Goal: Information Seeking & Learning: Learn about a topic

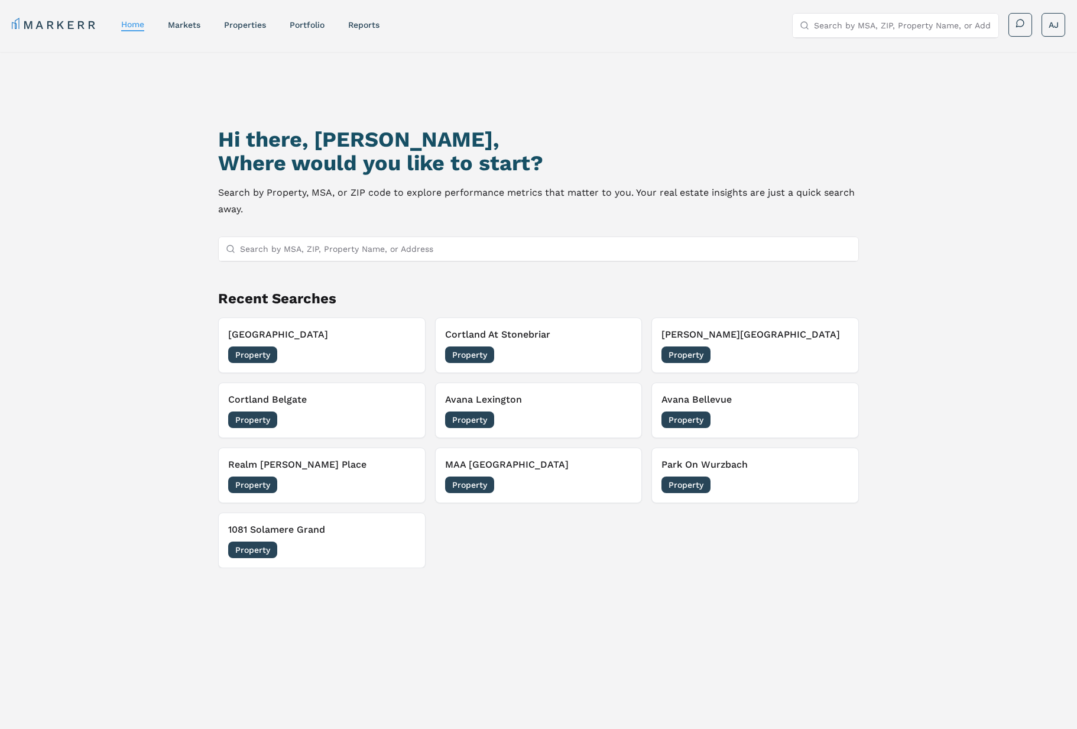
click at [439, 242] on input "Search by MSA, ZIP, Property Name, or Address" at bounding box center [545, 249] width 611 height 24
type input "bexley at sil"
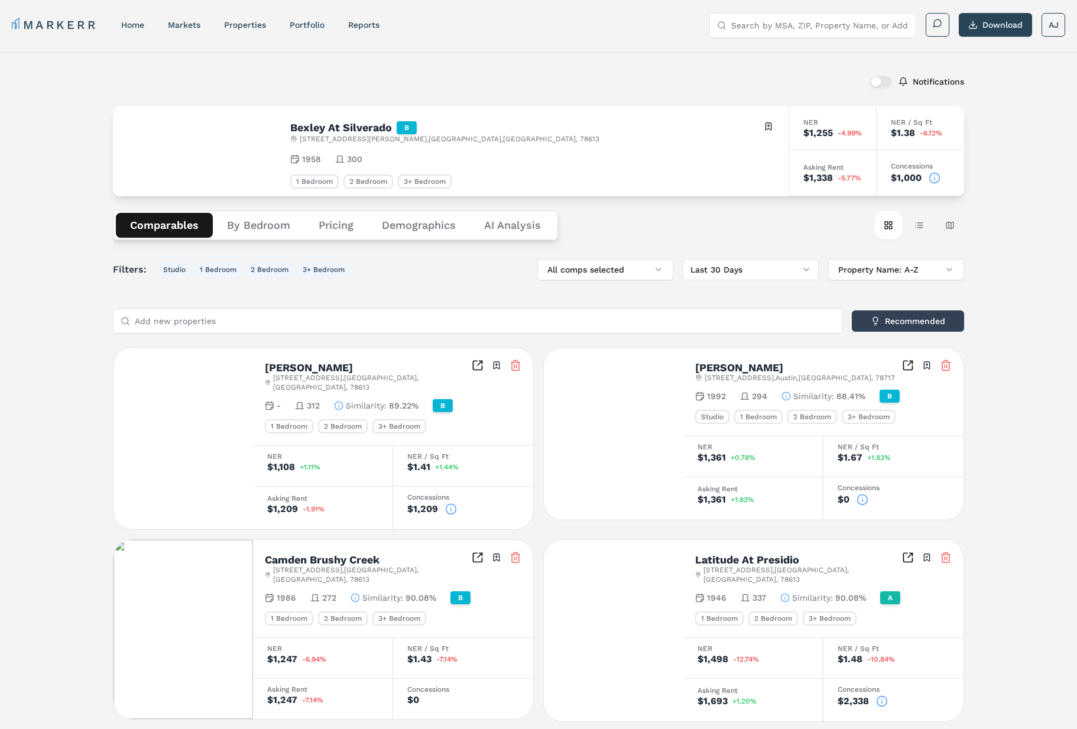
click at [935, 179] on icon at bounding box center [935, 178] width 12 height 12
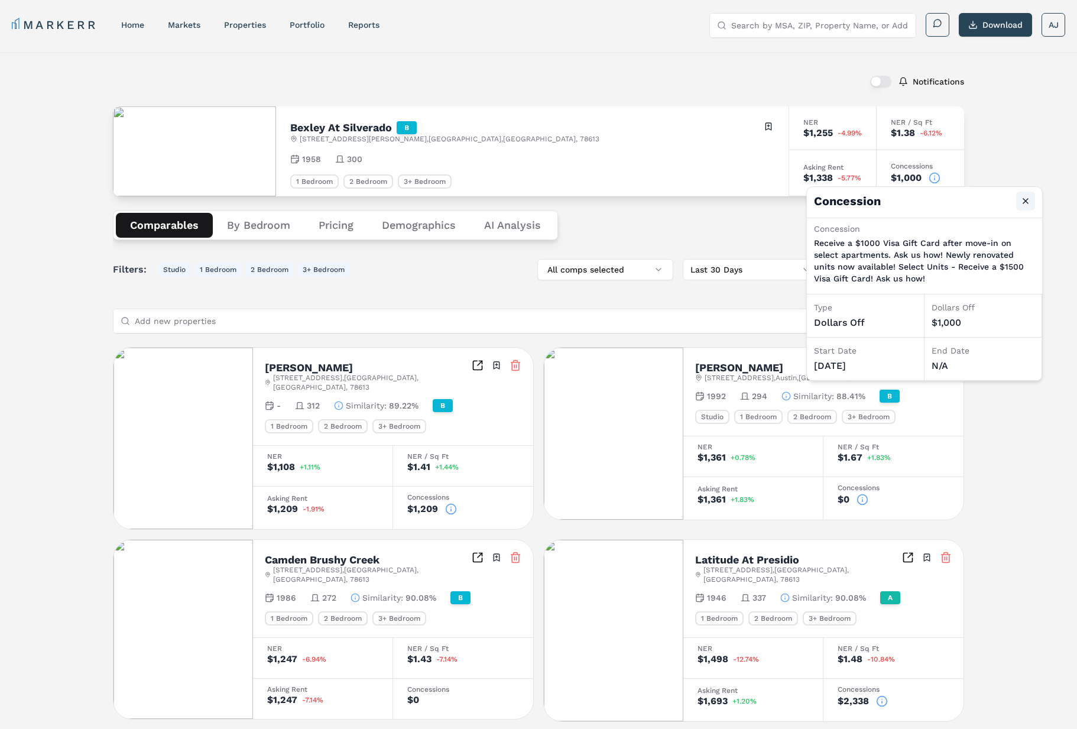
click at [1028, 205] on button "Close" at bounding box center [1026, 201] width 19 height 19
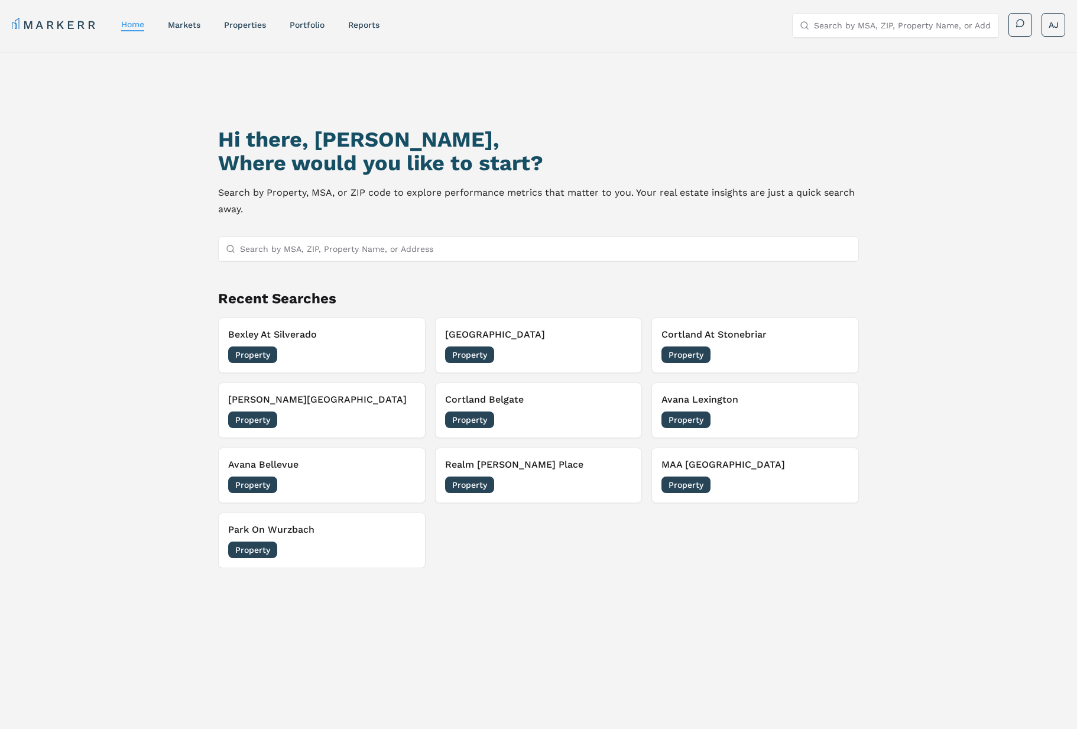
click at [480, 244] on input "Search by MSA, ZIP, Property Name, or Address" at bounding box center [545, 249] width 611 height 24
paste input "Copper Mill Apartments"
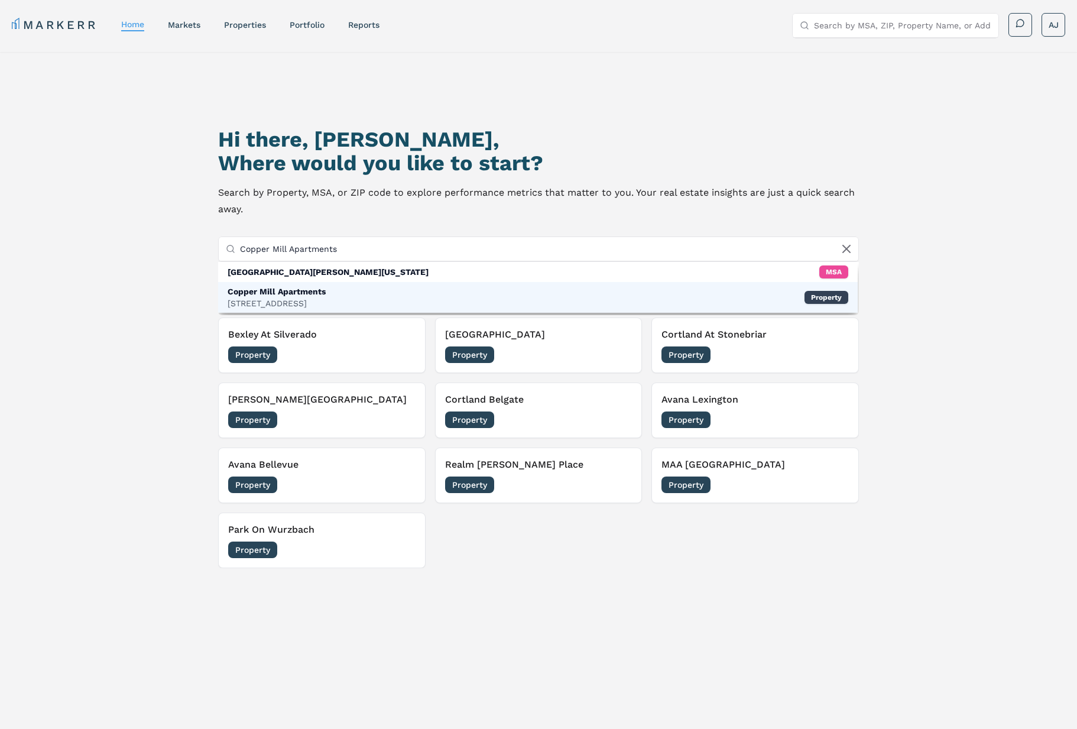
type input "Copper Mill Apartments"
click at [311, 295] on div "Copper Mill Apartments" at bounding box center [277, 292] width 98 height 12
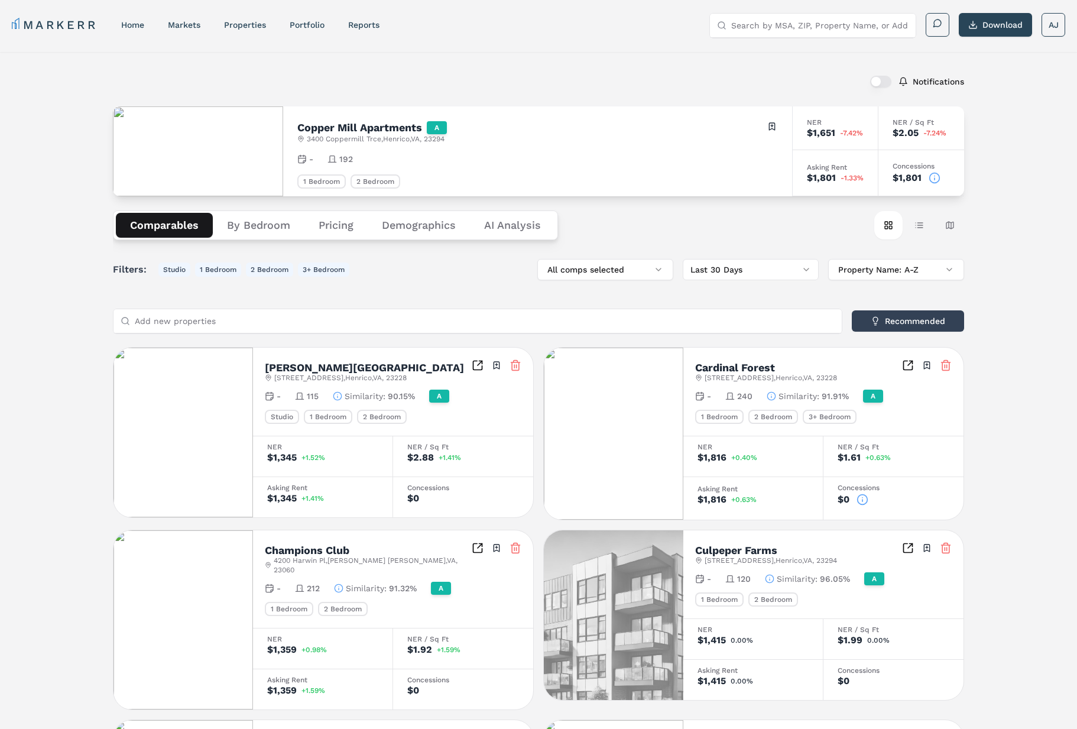
click at [938, 178] on icon at bounding box center [935, 178] width 12 height 12
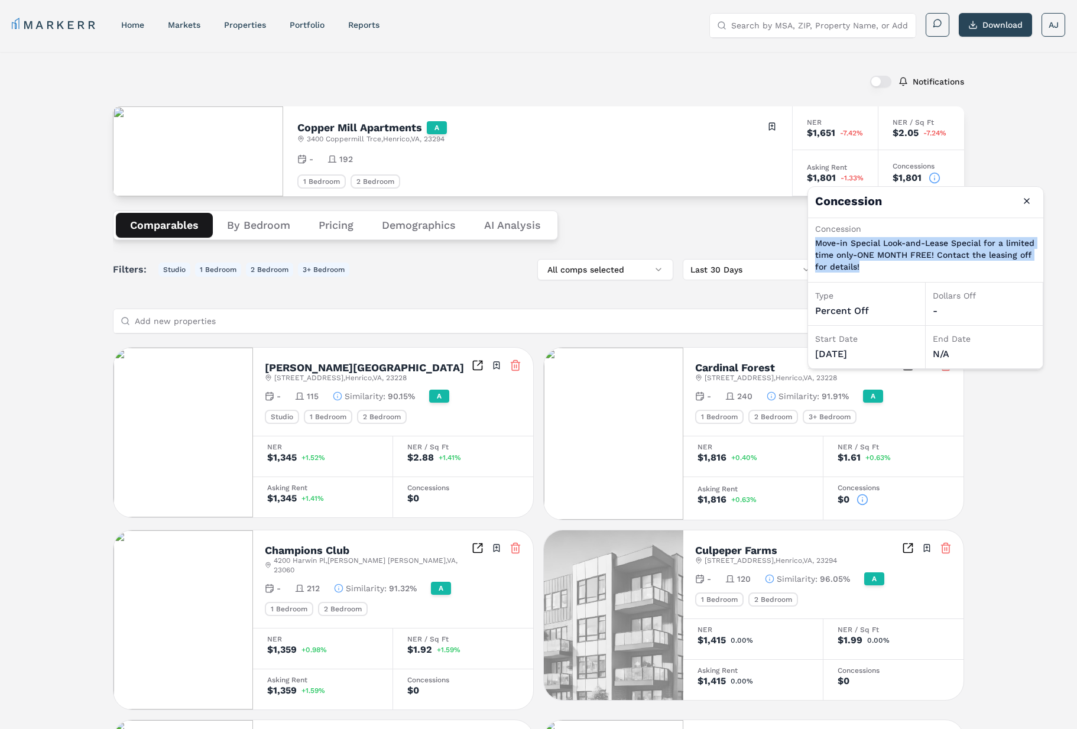
drag, startPoint x: 866, startPoint y: 266, endPoint x: 897, endPoint y: 233, distance: 45.2
click at [827, 239] on p "Move-in Special Look-and-Lease Special for a limited time only-ONE MONTH FREE! …" at bounding box center [926, 254] width 221 height 35
drag, startPoint x: 1028, startPoint y: 198, endPoint x: 1019, endPoint y: 204, distance: 10.7
click at [1026, 199] on button "Close" at bounding box center [1027, 201] width 19 height 19
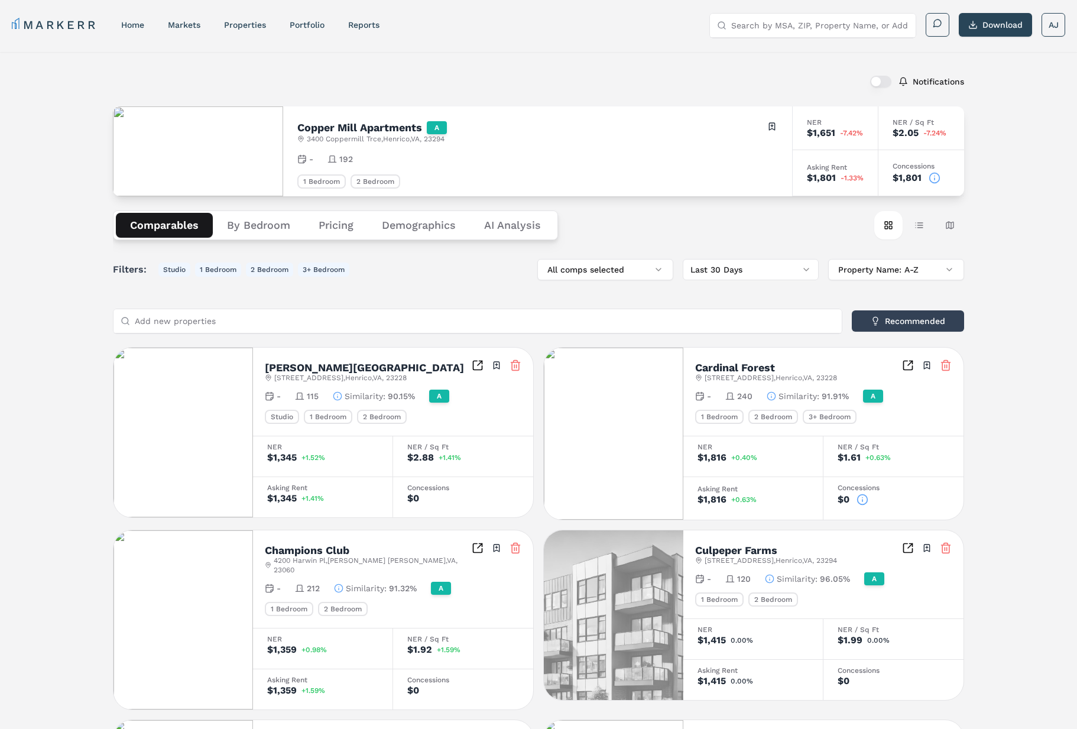
click at [794, 33] on input "Search by MSA, ZIP, Property Name, or Address" at bounding box center [820, 26] width 177 height 24
paste input "The Commons at [PERSON_NAME][GEOGRAPHIC_DATA]"
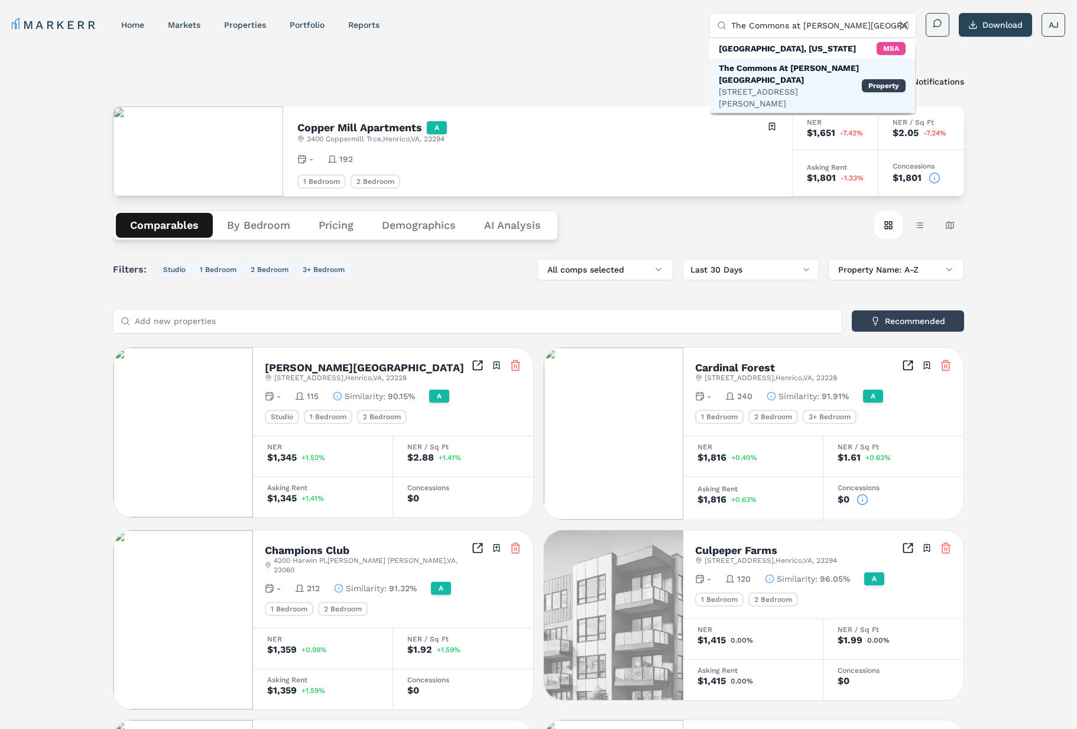
click at [779, 72] on div "The Commons At [PERSON_NAME][GEOGRAPHIC_DATA]" at bounding box center [790, 74] width 143 height 24
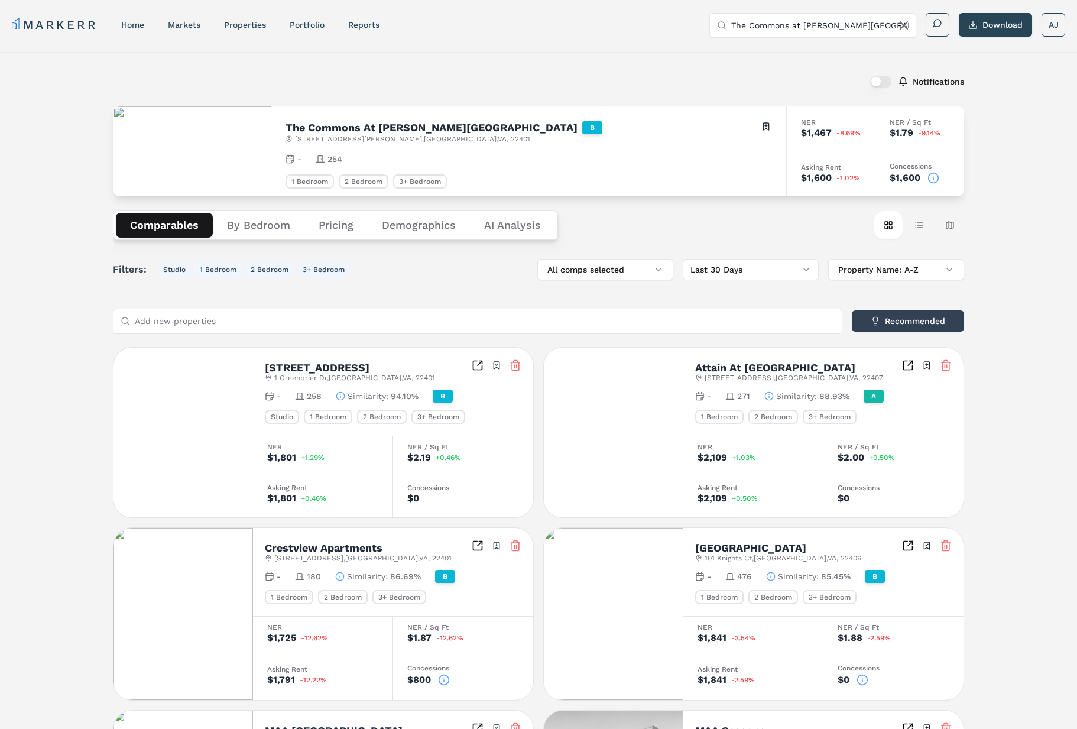
click at [931, 179] on icon at bounding box center [934, 178] width 12 height 12
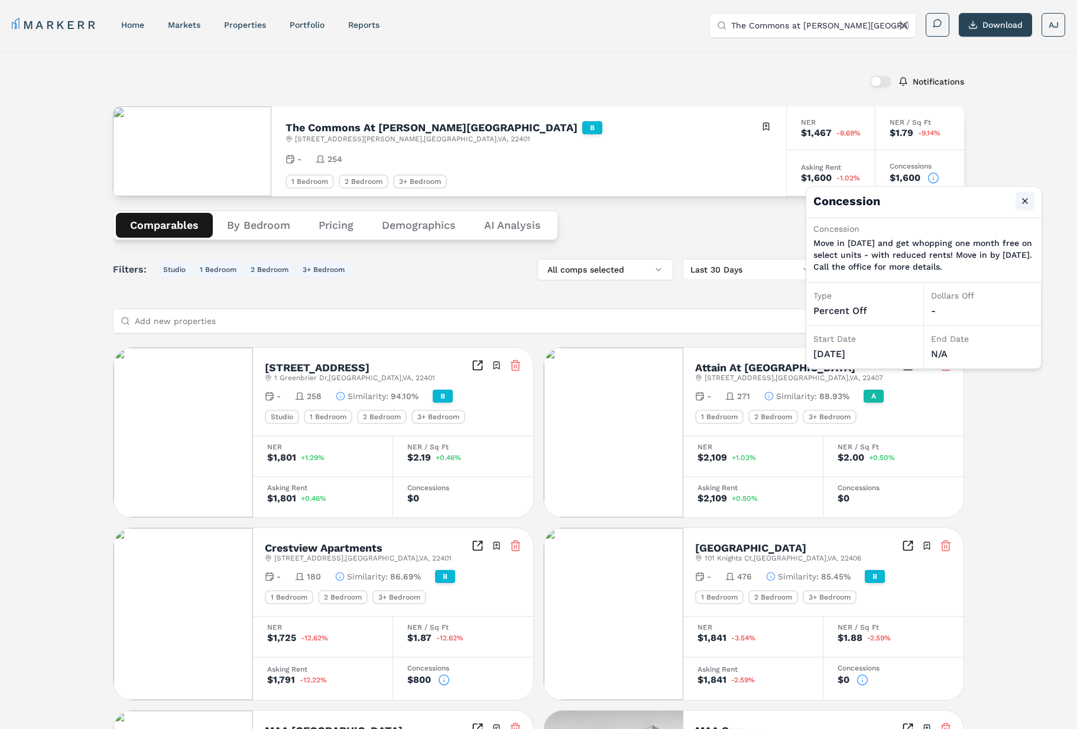
click at [1025, 201] on button "Close" at bounding box center [1025, 201] width 19 height 19
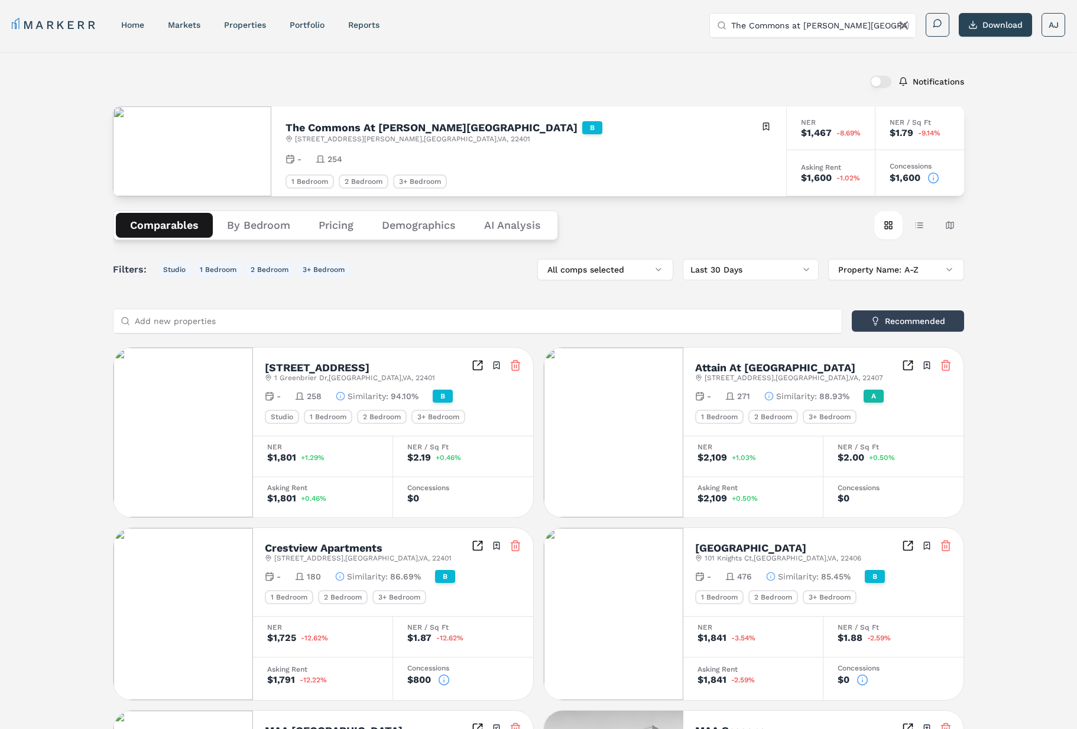
click at [802, 30] on input "The Commons at [PERSON_NAME][GEOGRAPHIC_DATA]" at bounding box center [820, 26] width 177 height 24
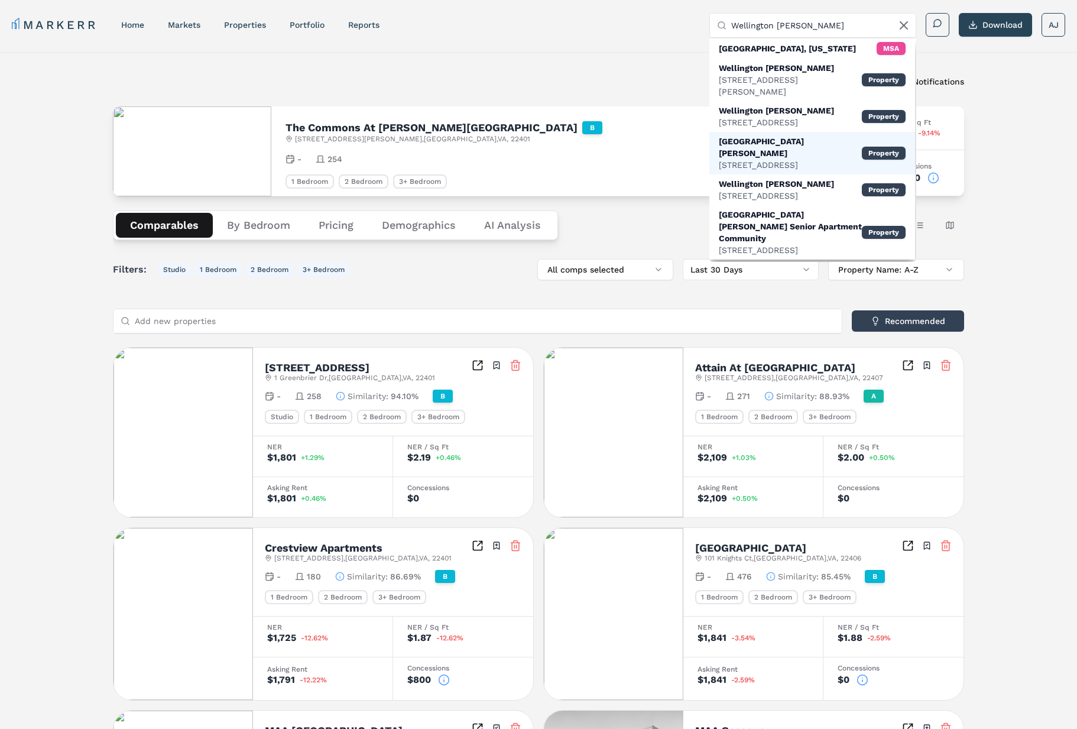
click at [794, 144] on div "[GEOGRAPHIC_DATA][PERSON_NAME]" at bounding box center [790, 147] width 143 height 24
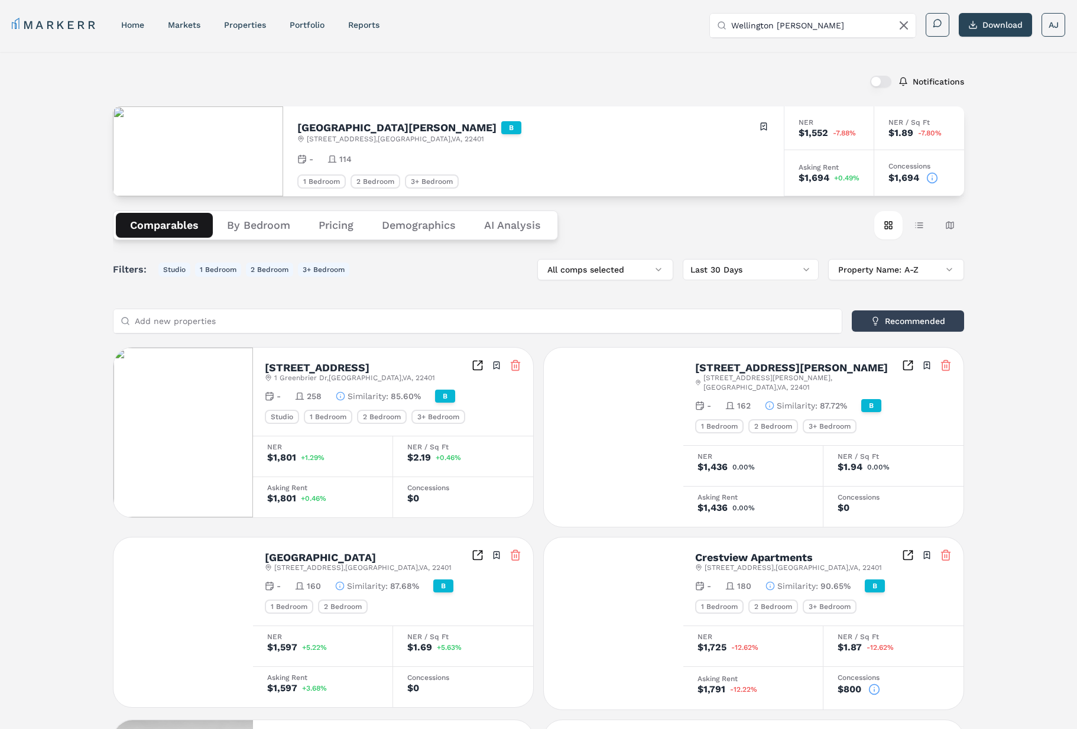
click at [933, 179] on icon at bounding box center [933, 178] width 12 height 12
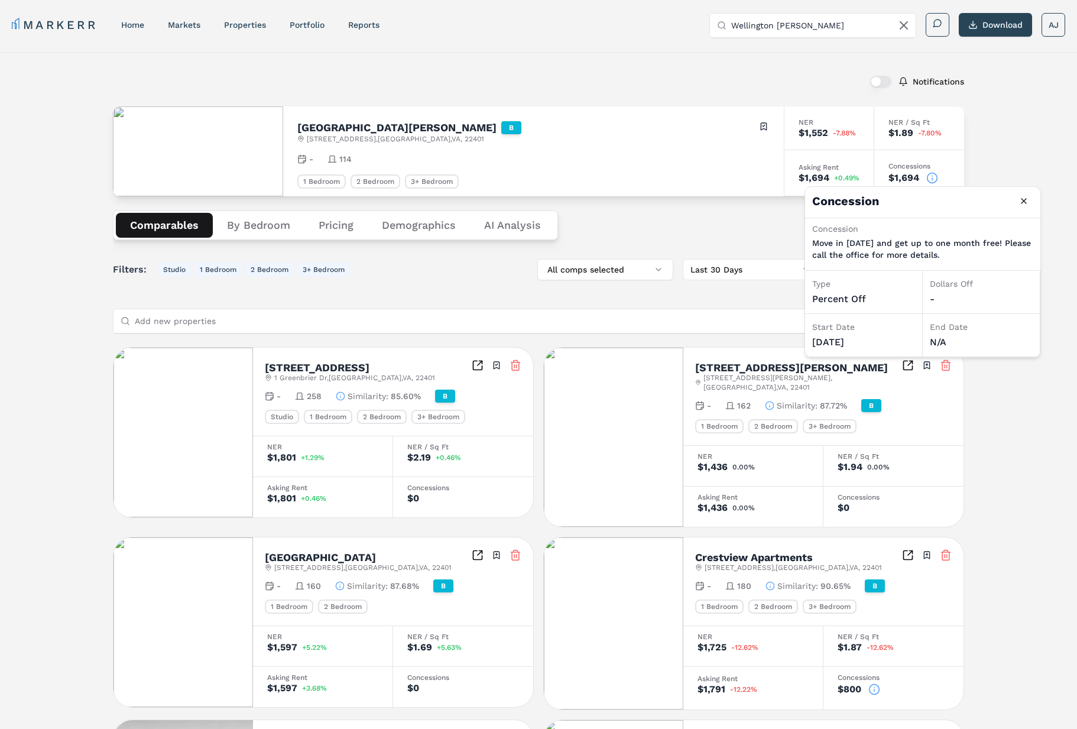
click at [406, 124] on h2 "[GEOGRAPHIC_DATA][PERSON_NAME]" at bounding box center [396, 127] width 199 height 11
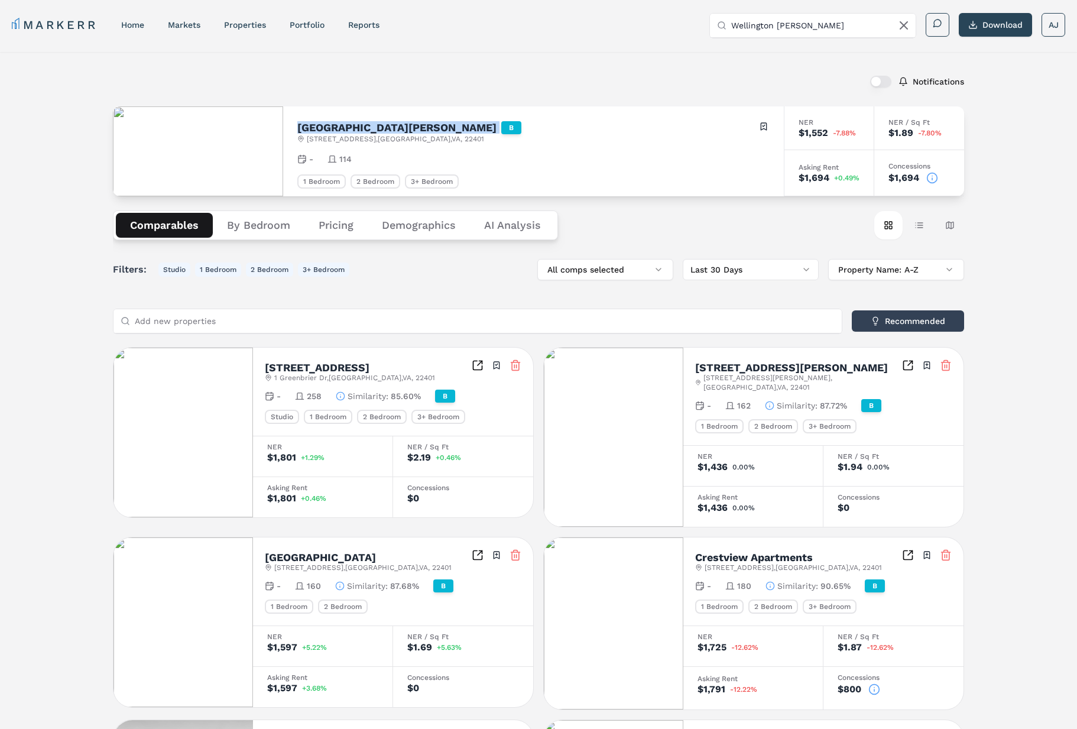
drag, startPoint x: 406, startPoint y: 124, endPoint x: 425, endPoint y: 124, distance: 18.3
click at [407, 125] on h2 "[GEOGRAPHIC_DATA][PERSON_NAME]" at bounding box center [396, 127] width 199 height 11
copy h2 "[GEOGRAPHIC_DATA][PERSON_NAME]"
click at [787, 24] on input "Wellington [PERSON_NAME]" at bounding box center [820, 26] width 177 height 24
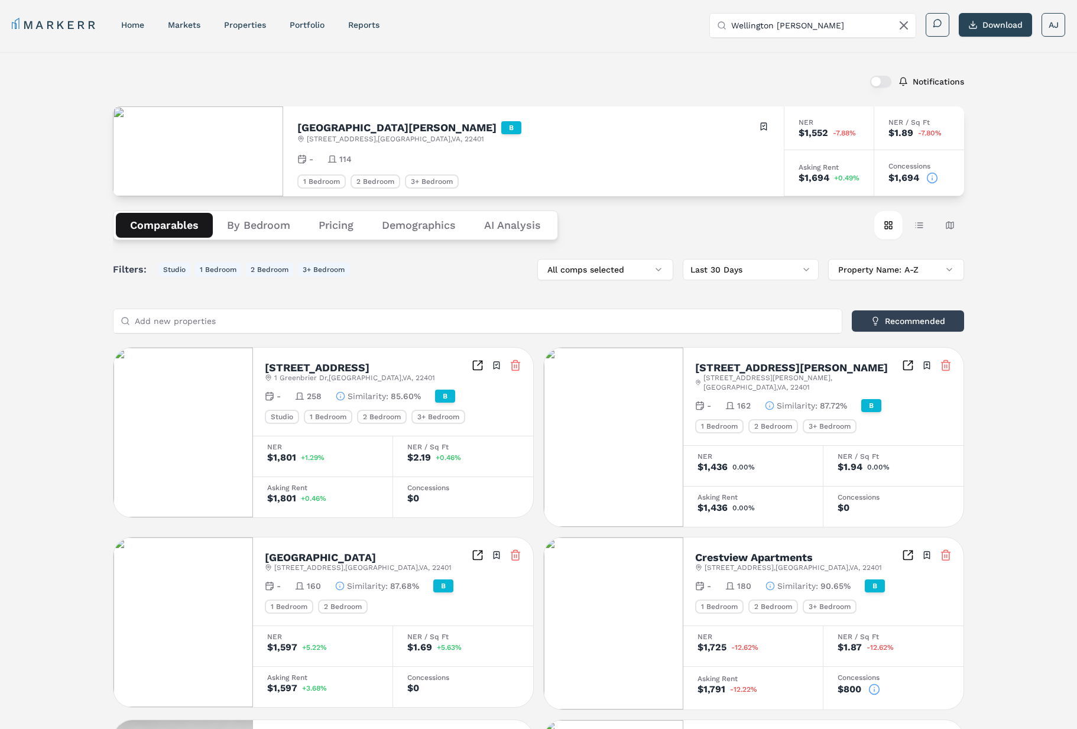
click at [787, 24] on input "Wellington [PERSON_NAME]" at bounding box center [820, 26] width 177 height 24
paste input "Elements of Chattanooga"
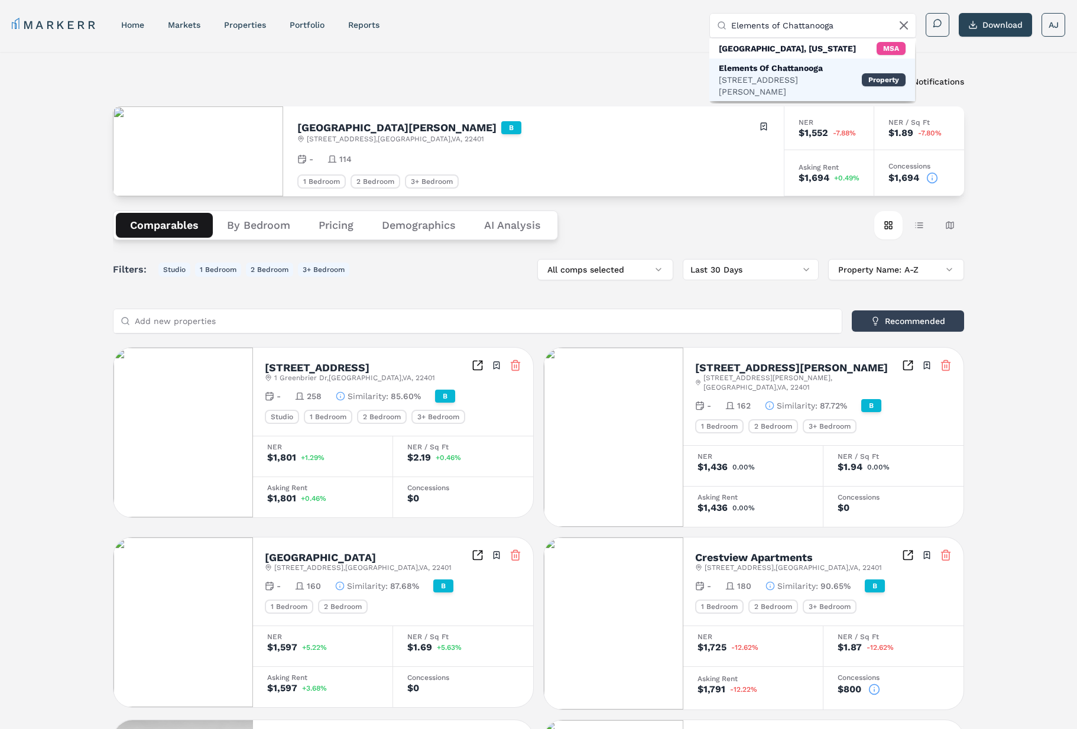
click at [771, 70] on div "Elements Of Chattanooga" at bounding box center [790, 68] width 143 height 12
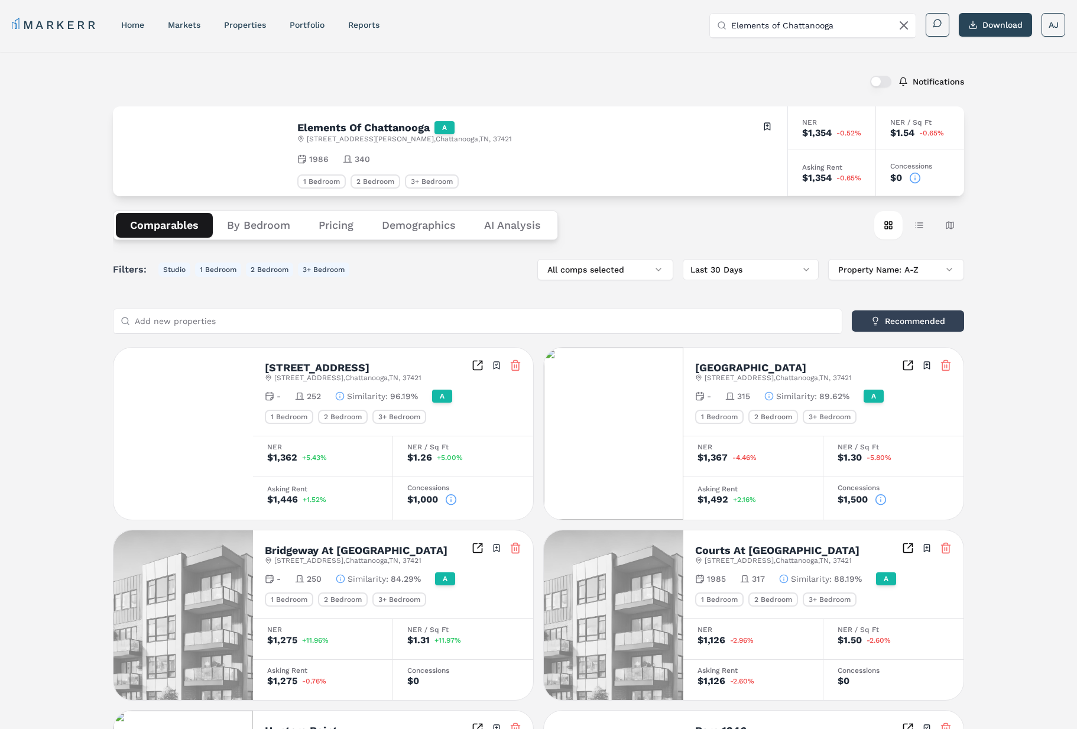
click at [915, 179] on icon at bounding box center [916, 178] width 12 height 12
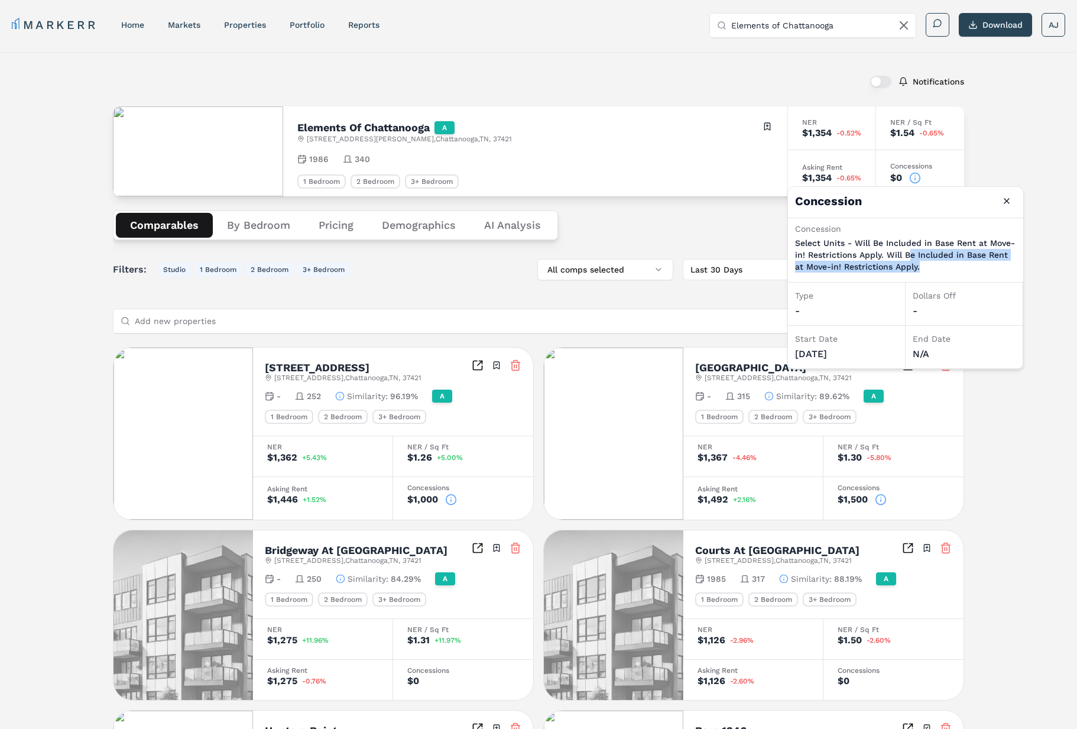
drag, startPoint x: 922, startPoint y: 264, endPoint x: 956, endPoint y: 235, distance: 44.8
click at [911, 252] on p "Select Units - Will Be Included in Base Rent at Move-in! Restrictions Apply. Wi…" at bounding box center [905, 254] width 221 height 35
click at [1006, 201] on button "Close" at bounding box center [1007, 201] width 19 height 19
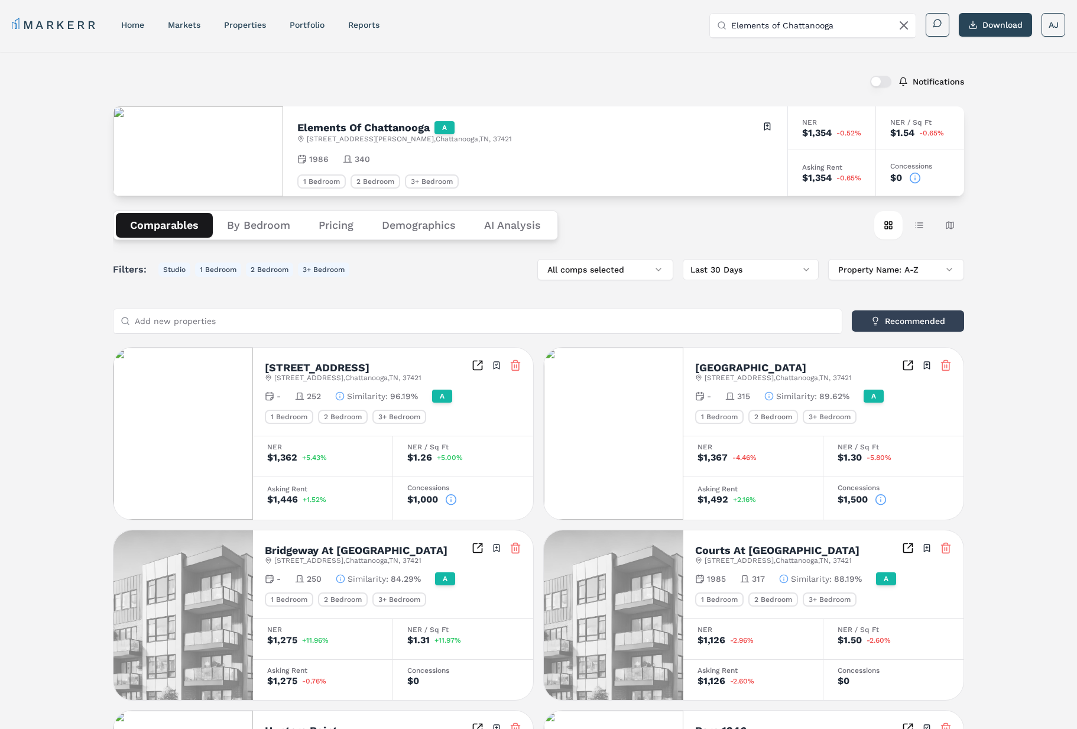
click at [598, 151] on div "Elements Of Chattanooga A [STREET_ADDRESS][PERSON_NAME] Toggle portfolio menu 1…" at bounding box center [535, 151] width 504 height 90
click at [812, 19] on input "Elements of Chattanooga" at bounding box center [820, 26] width 177 height 24
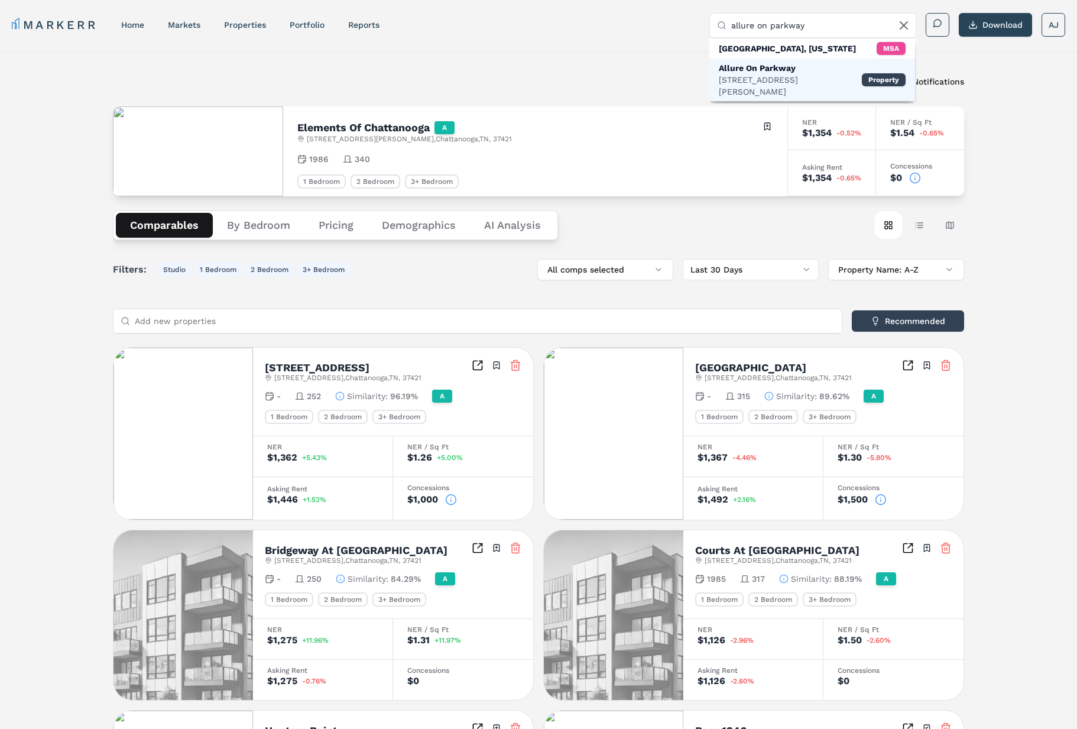
click at [768, 74] on div "[STREET_ADDRESS][PERSON_NAME]" at bounding box center [790, 86] width 143 height 24
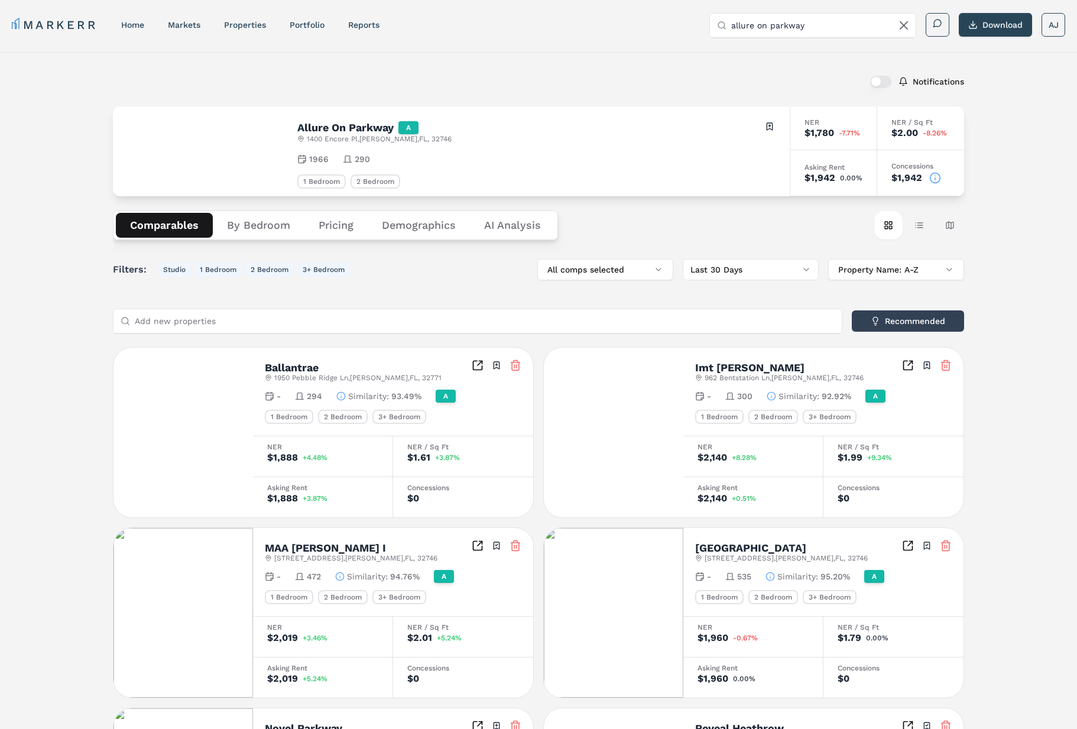
click at [934, 176] on icon at bounding box center [936, 178] width 12 height 12
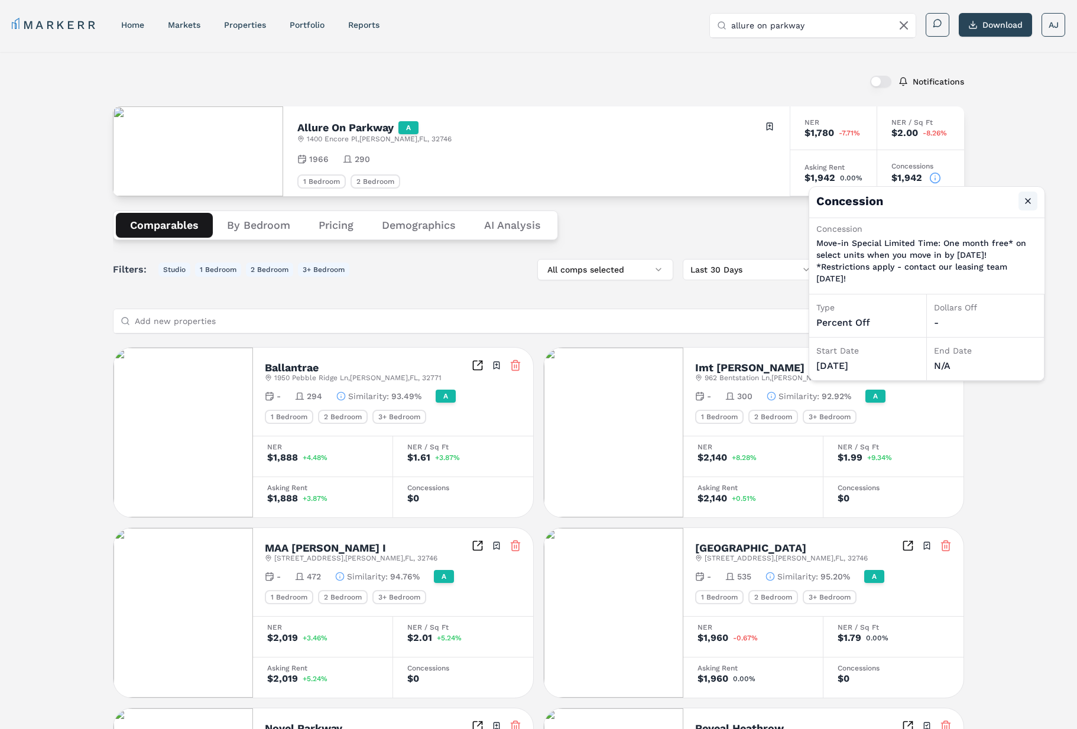
click at [1029, 202] on button "Close" at bounding box center [1028, 201] width 19 height 19
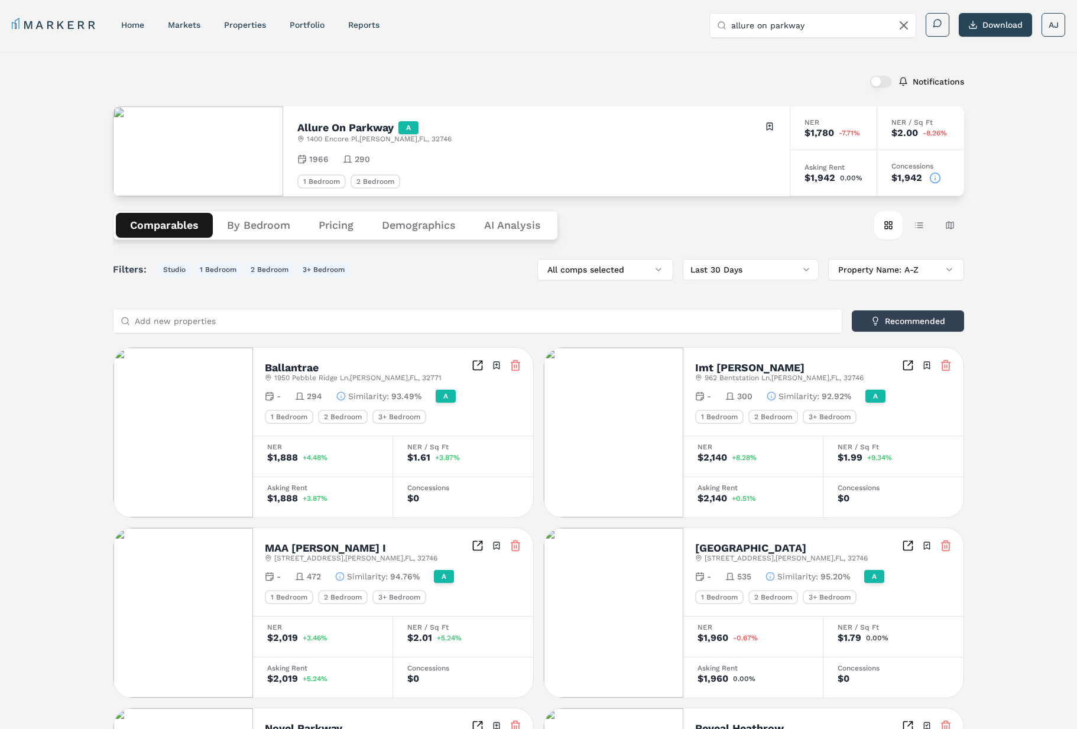
click at [936, 177] on icon at bounding box center [936, 178] width 12 height 12
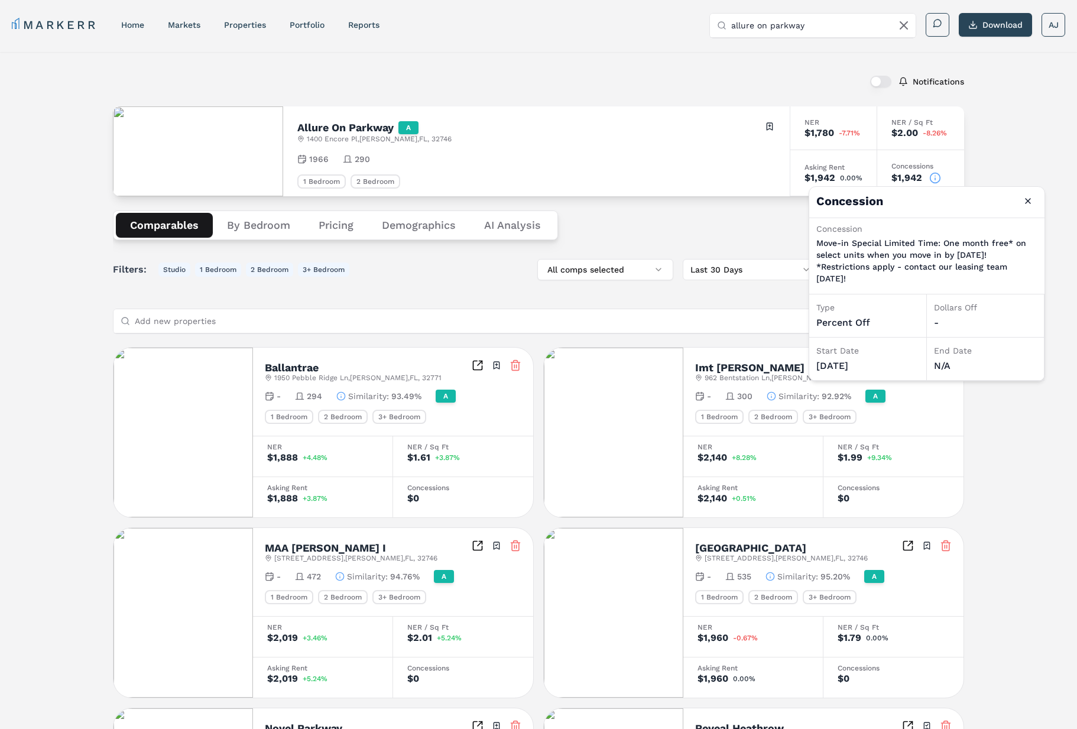
drag, startPoint x: 948, startPoint y: 261, endPoint x: 875, endPoint y: 251, distance: 73.4
click at [839, 253] on p "Move-in Special Limited Time: One month free* on select units when you move in …" at bounding box center [927, 260] width 221 height 47
click at [1032, 199] on button "Close" at bounding box center [1028, 201] width 19 height 19
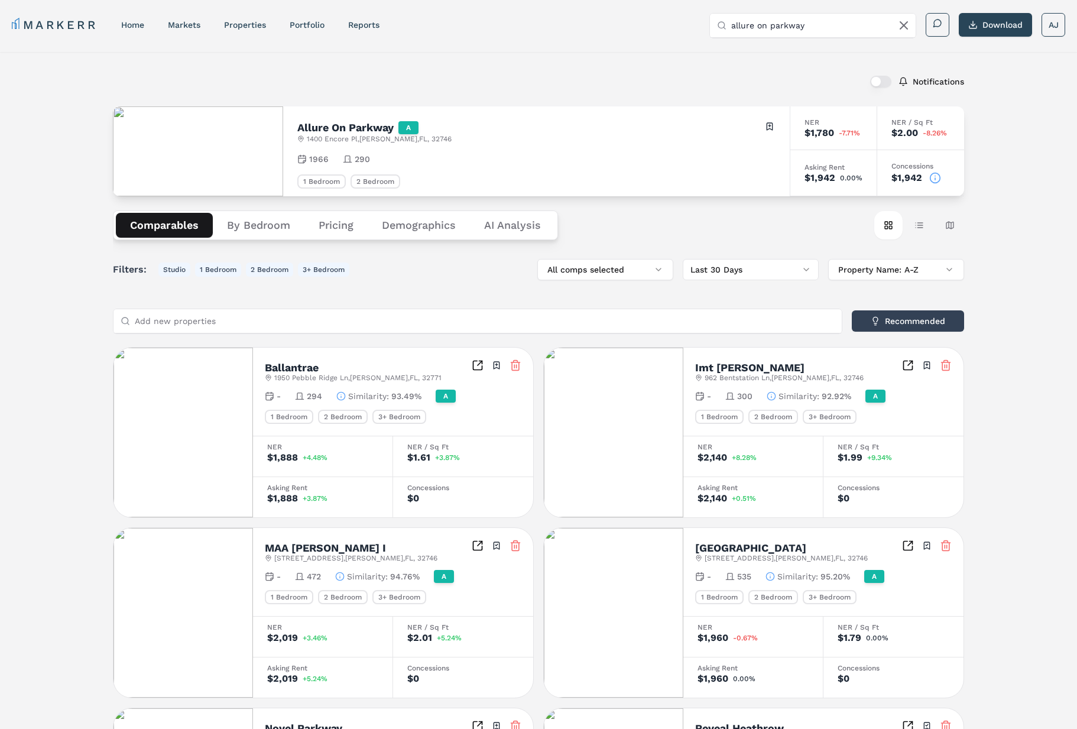
click at [770, 32] on input "allure on parkway" at bounding box center [820, 26] width 177 height 24
paste input "Allure on P"
type input "Allure on Parkway"
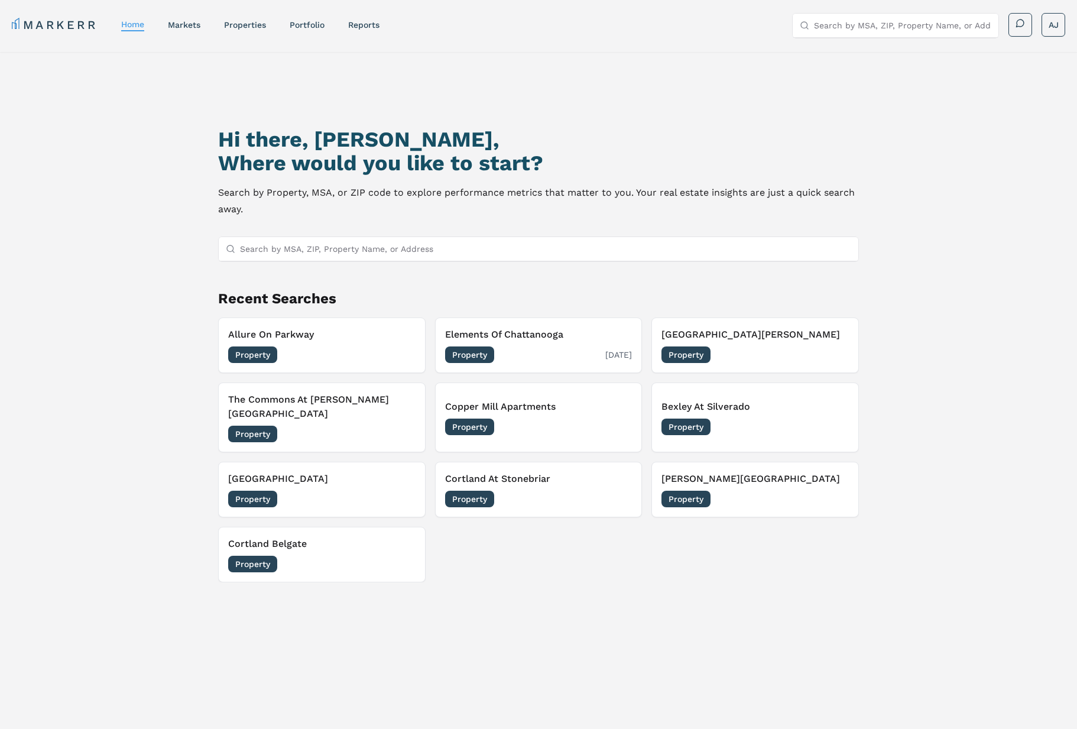
click at [544, 359] on div "Property 08/29/2025" at bounding box center [538, 355] width 187 height 17
